Goal: Task Accomplishment & Management: Use online tool/utility

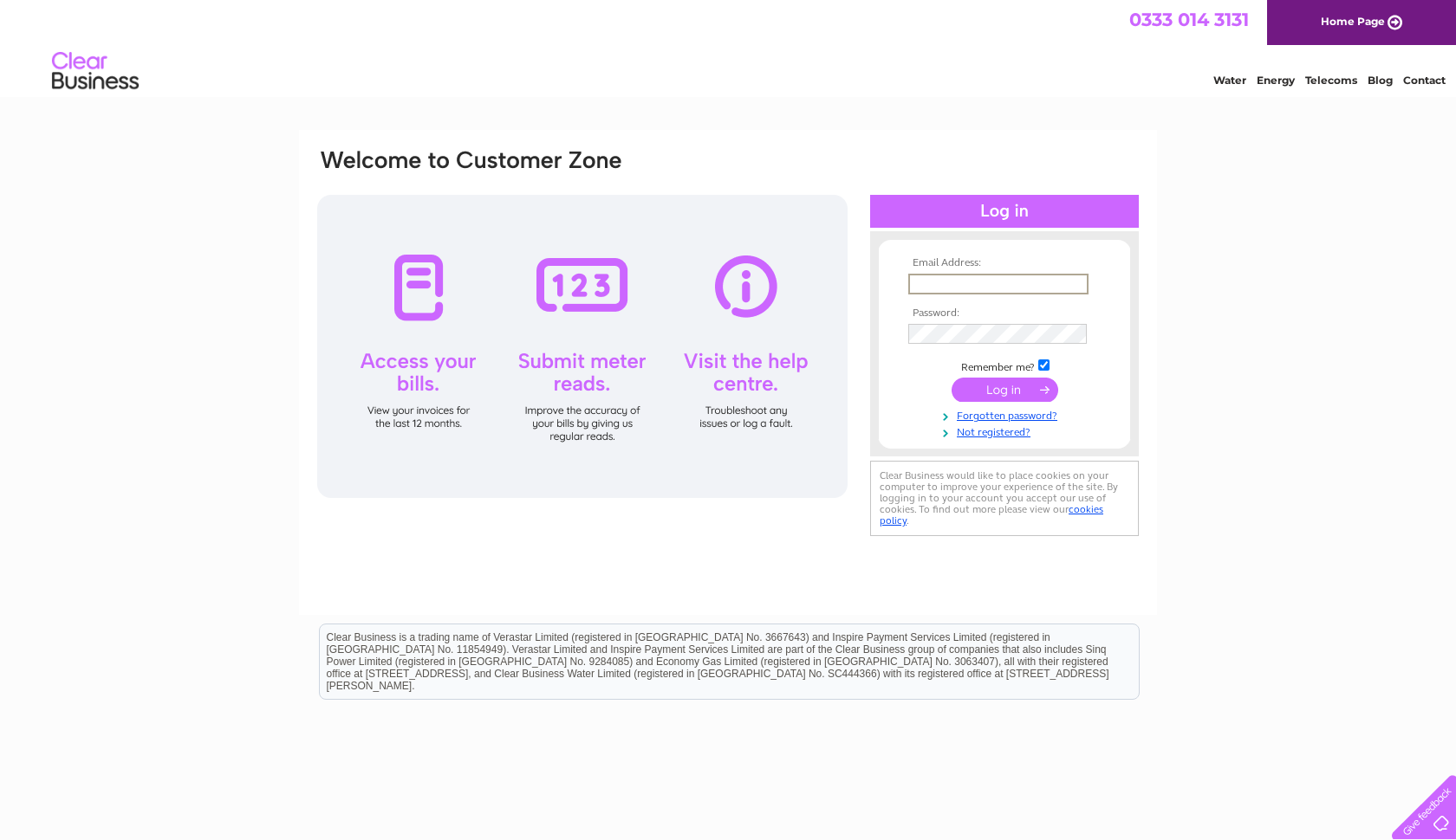
type input "glenlen1888@gmail.com"
click at [997, 388] on input "submit" at bounding box center [1005, 390] width 107 height 24
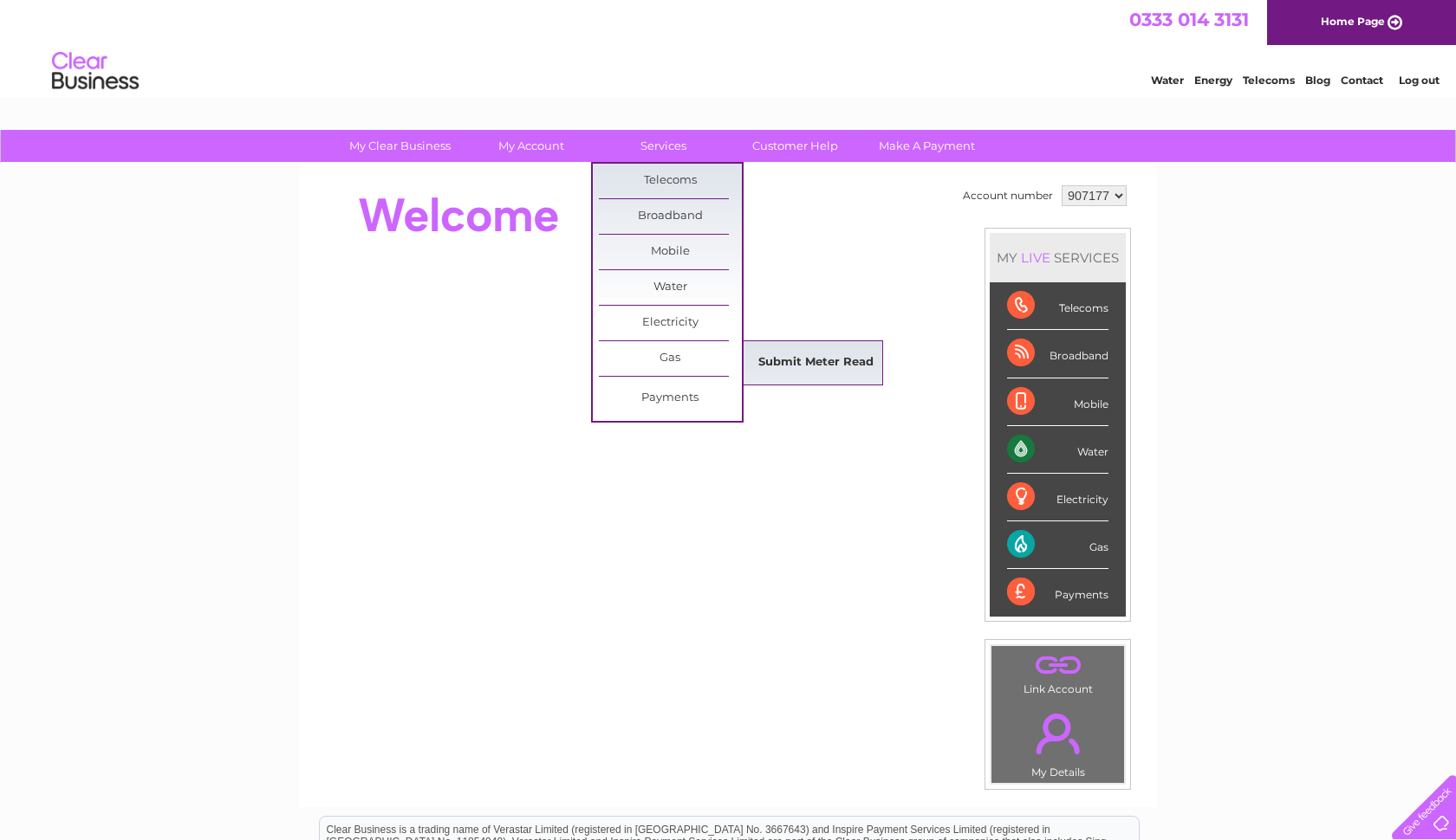
click at [800, 360] on link "Submit Meter Read" at bounding box center [816, 362] width 143 height 34
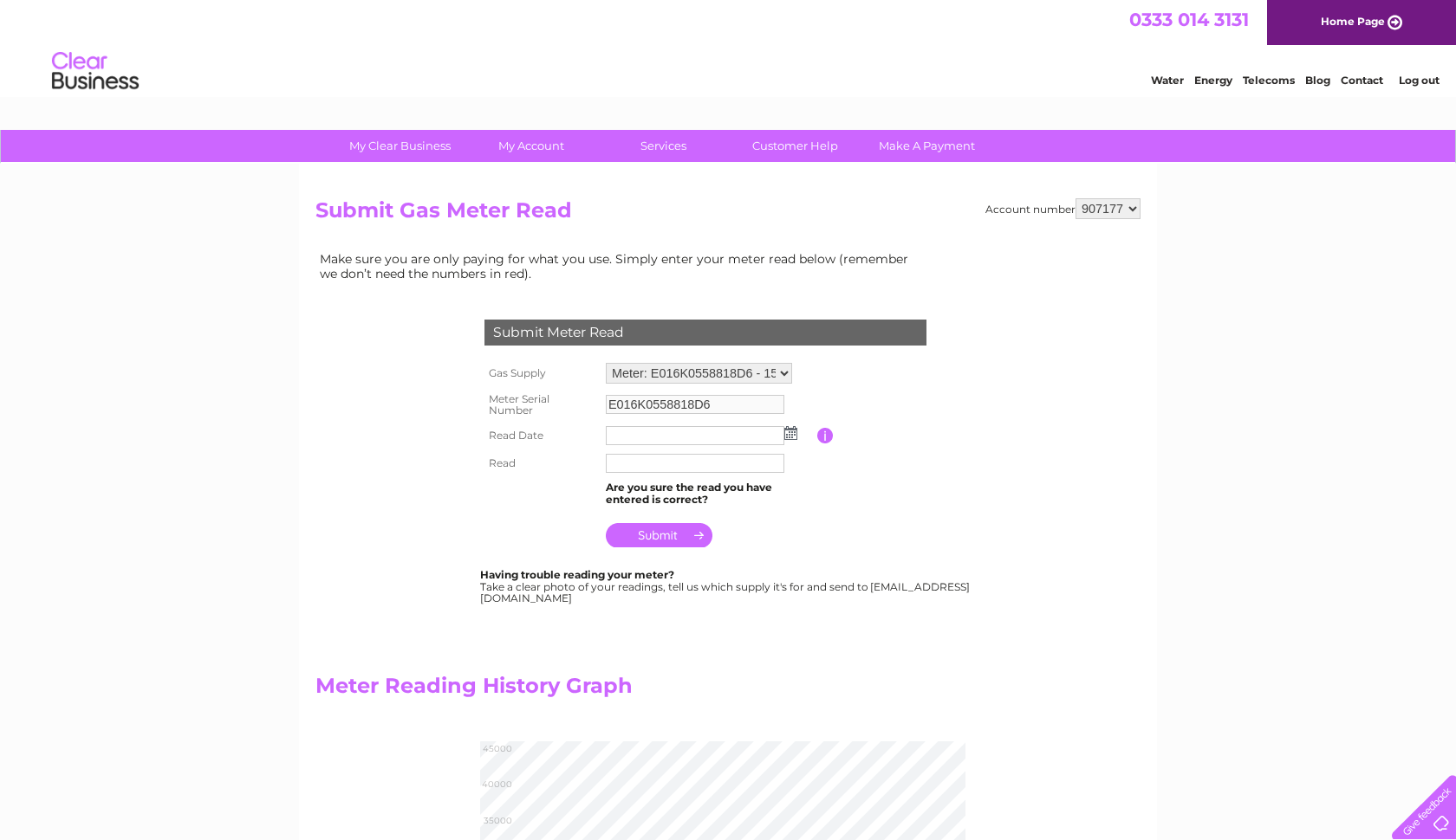
click at [631, 434] on input "text" at bounding box center [695, 436] width 179 height 20
click at [792, 428] on img at bounding box center [791, 433] width 13 height 14
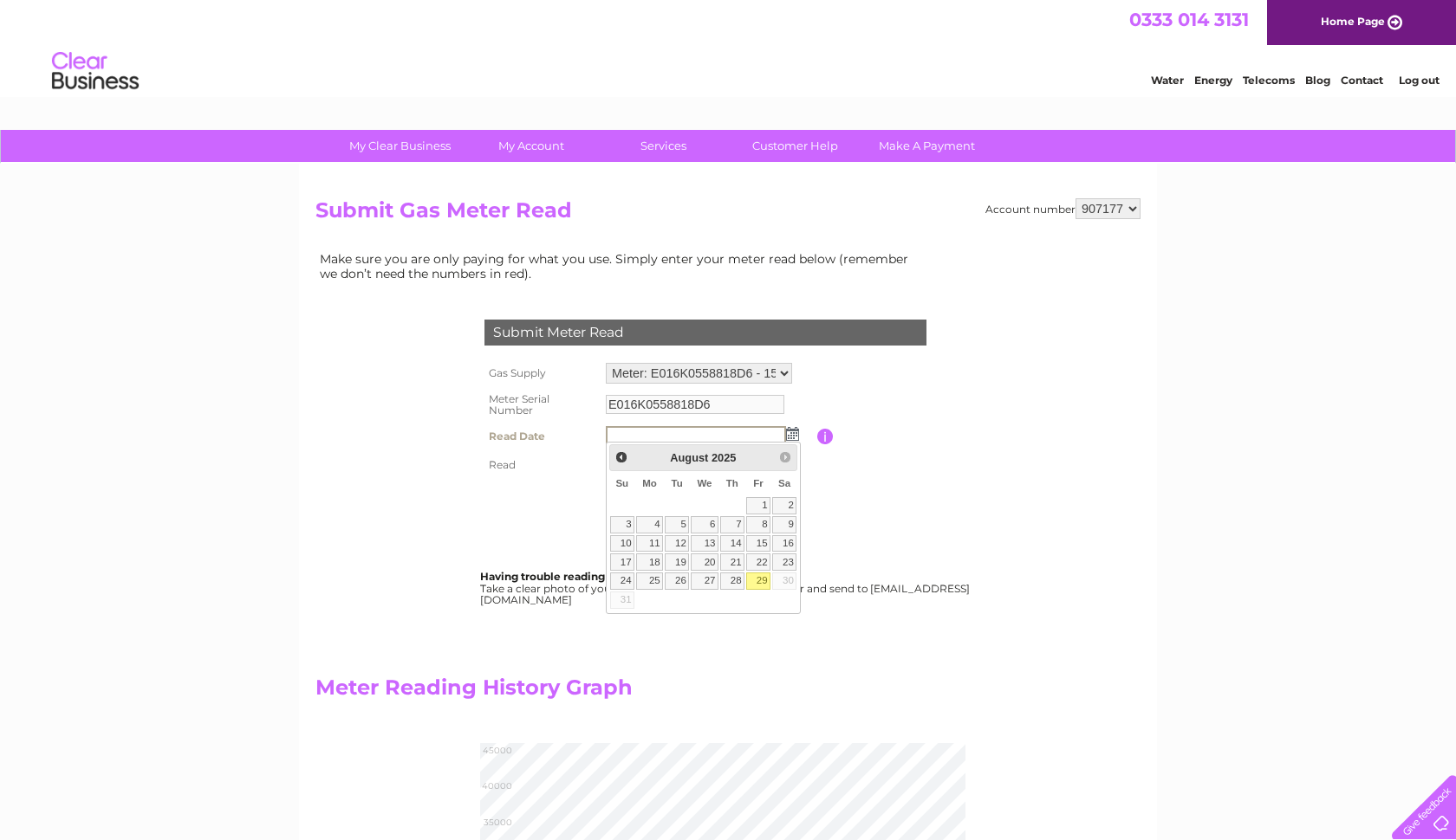
click at [766, 574] on link "29" at bounding box center [758, 581] width 24 height 18
type input "2025/08/29"
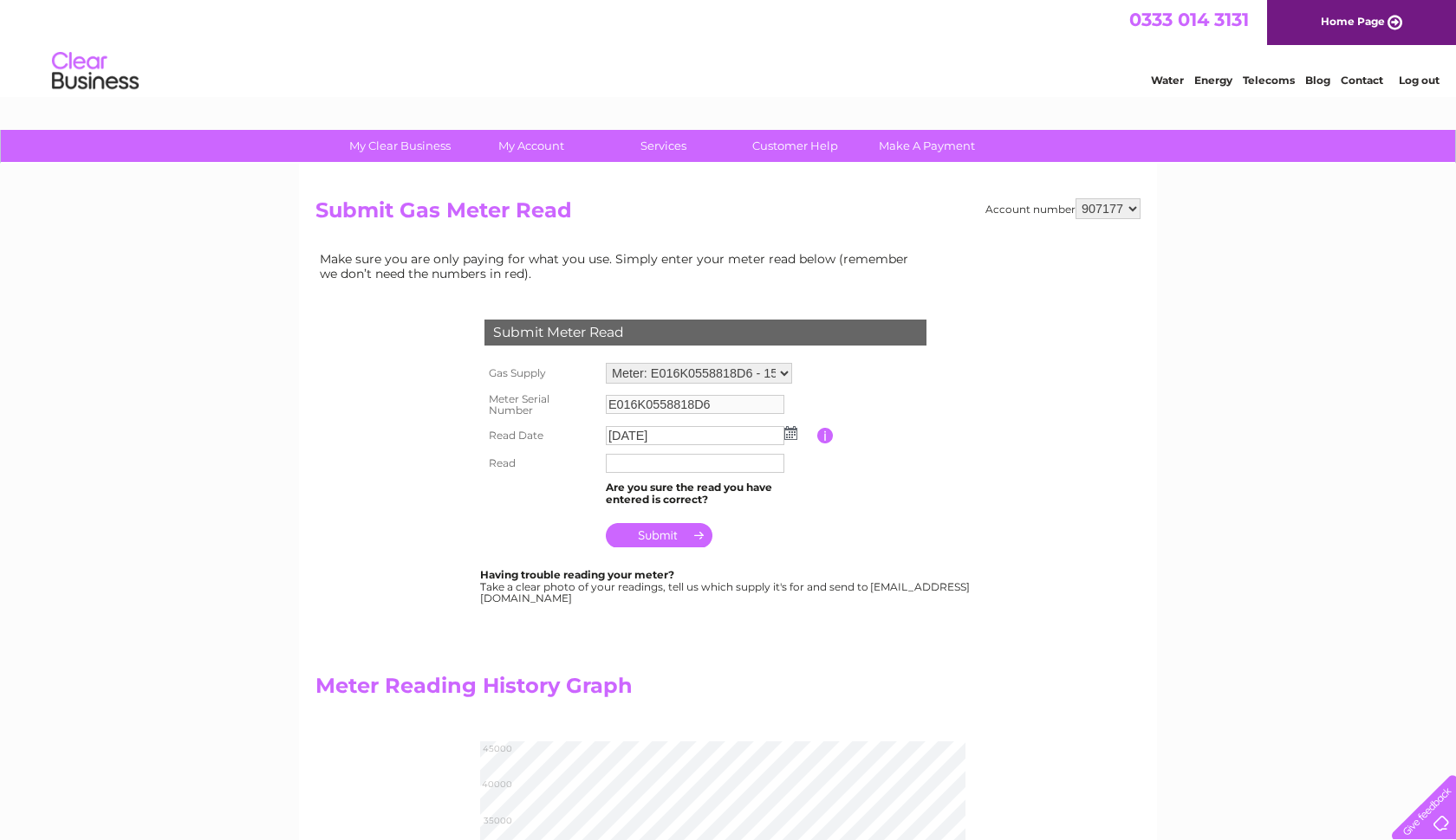
click at [638, 456] on input "text" at bounding box center [695, 464] width 179 height 20
type input "040295"
click at [635, 528] on input "submit" at bounding box center [659, 536] width 107 height 24
